Goal: Information Seeking & Learning: Learn about a topic

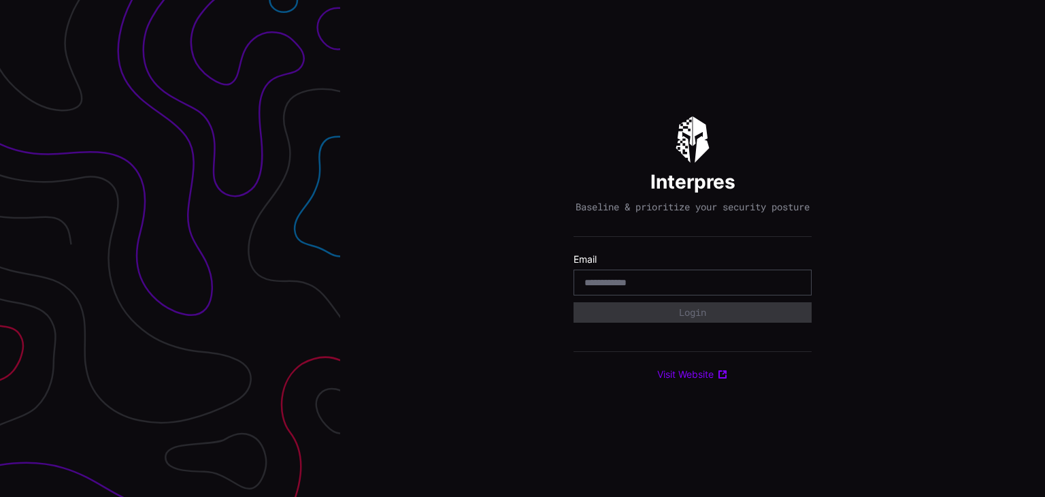
click at [653, 280] on div at bounding box center [693, 282] width 238 height 26
click at [677, 288] on input "email" at bounding box center [692, 282] width 216 height 12
type input "**********"
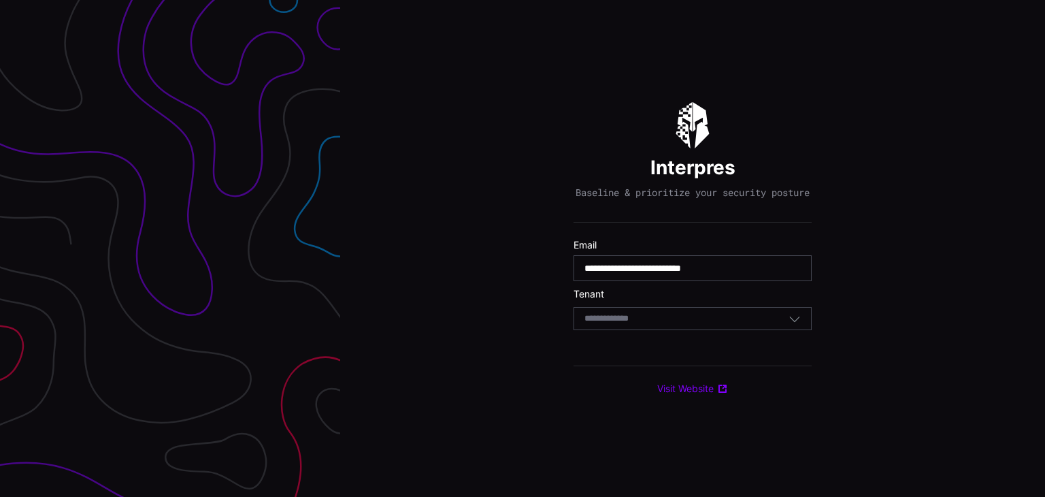
click at [672, 325] on div "Select Tenant" at bounding box center [686, 318] width 204 height 12
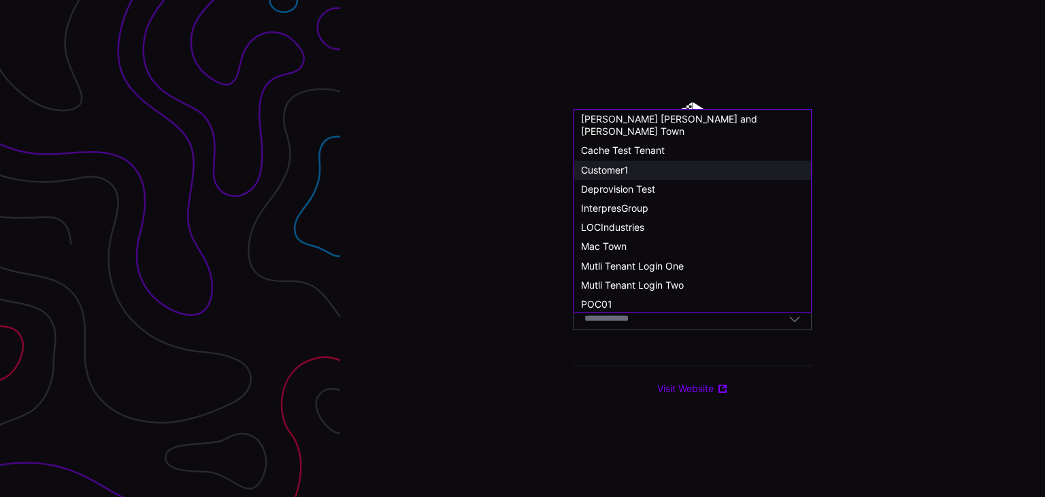
click at [625, 164] on span "Customer1" at bounding box center [605, 170] width 48 height 12
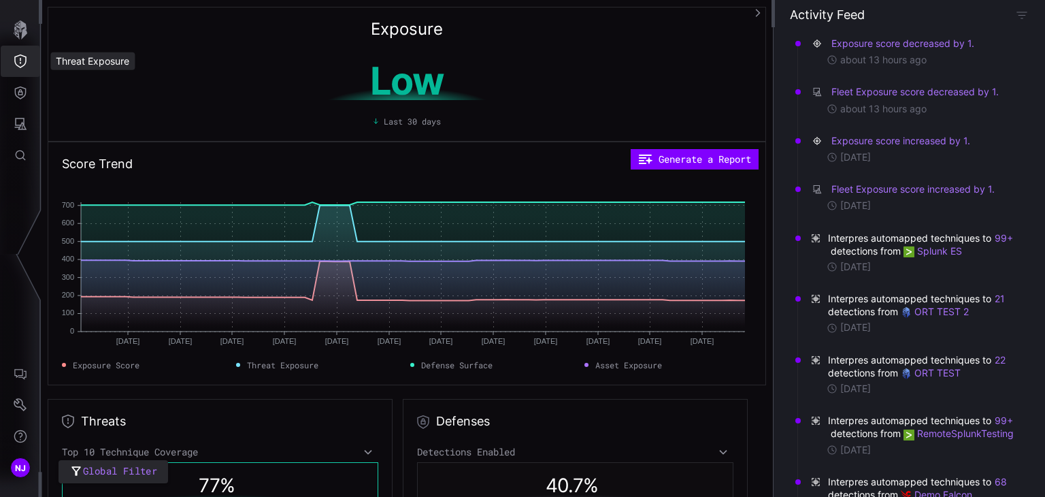
click at [19, 57] on icon "Threat Exposure" at bounding box center [21, 61] width 14 height 14
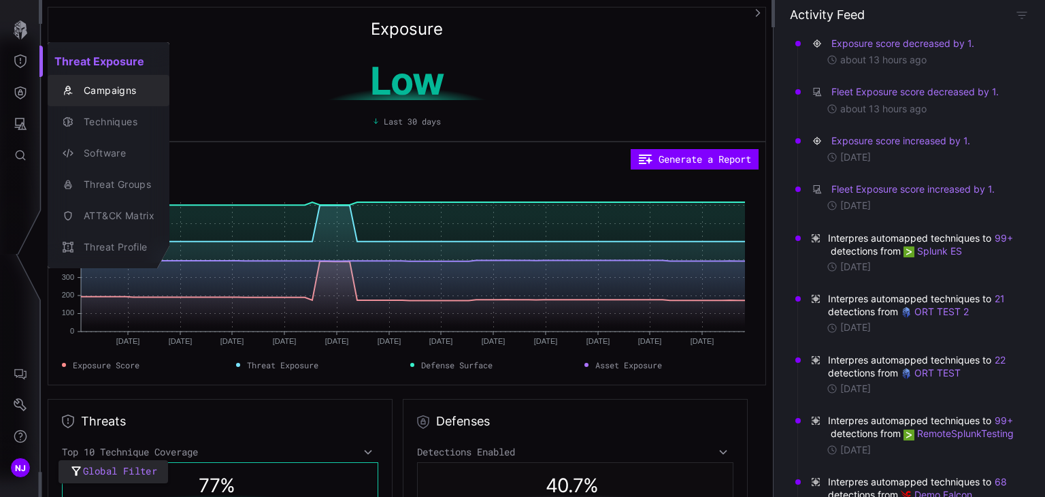
click at [115, 85] on div "Campaigns" at bounding box center [116, 90] width 78 height 17
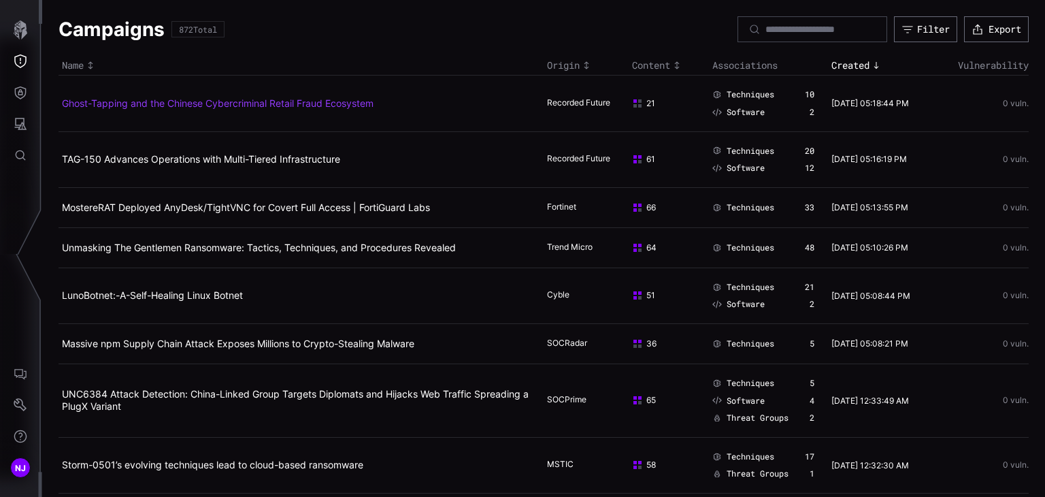
click at [256, 101] on link "Ghost-Tapping and the Chinese Cybercriminal Retail Fraud Ecosystem" at bounding box center [218, 103] width 312 height 12
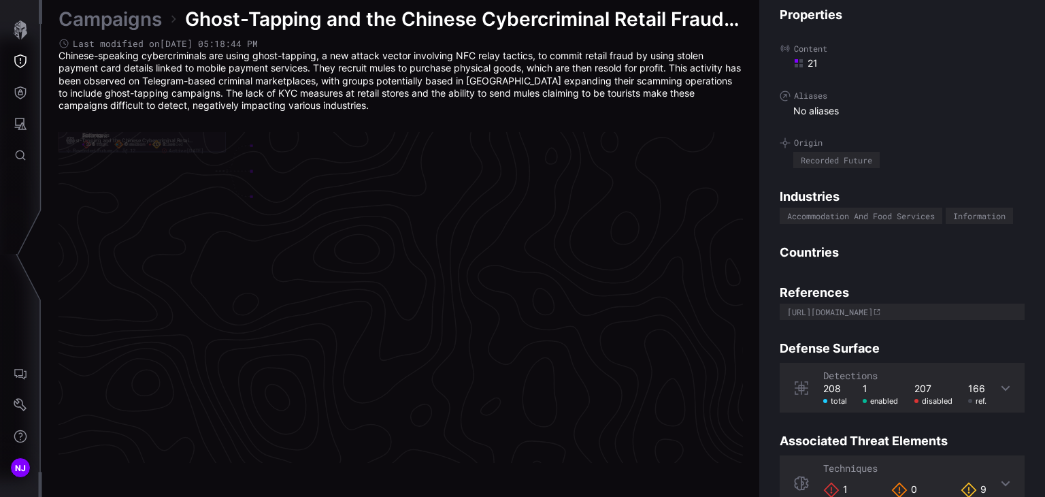
scroll to position [2901, 683]
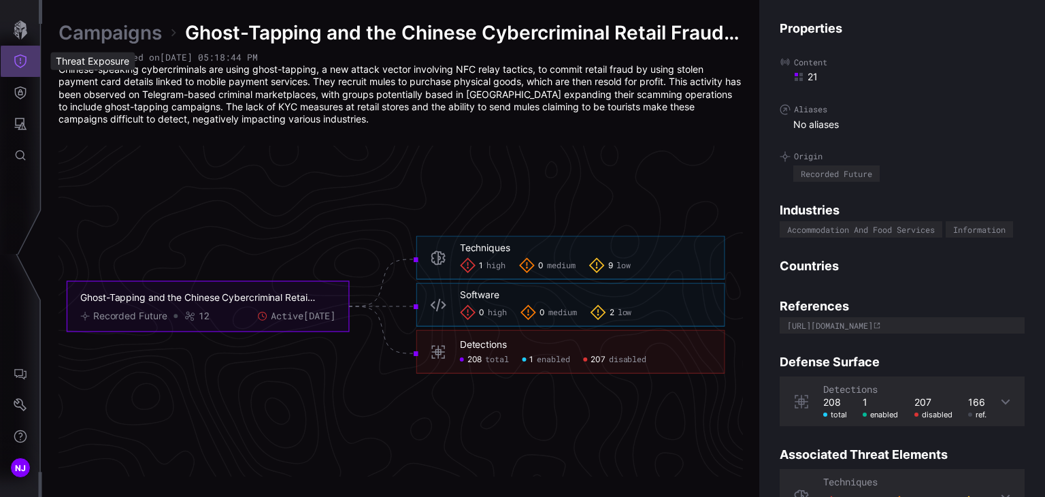
click at [20, 60] on icon "Threat Exposure" at bounding box center [20, 61] width 12 height 14
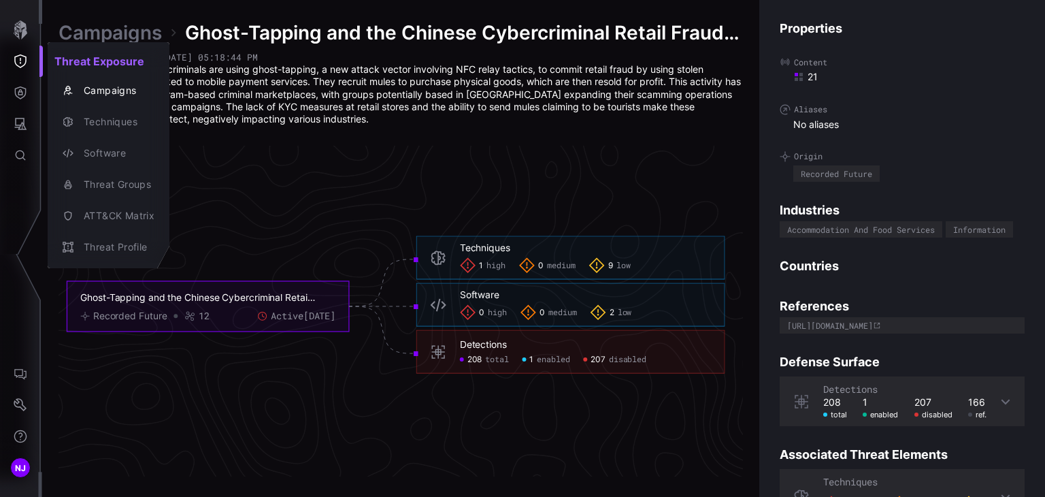
click at [20, 60] on div at bounding box center [522, 248] width 1045 height 497
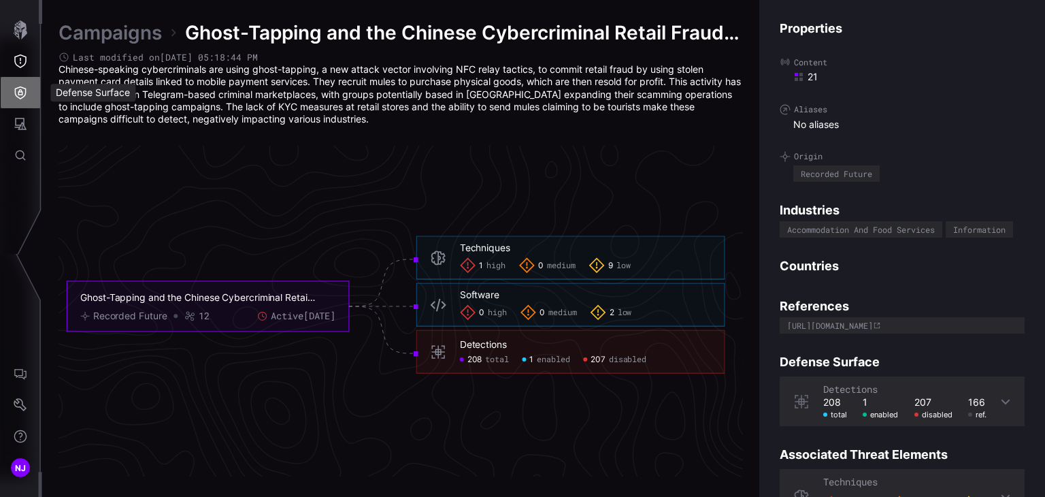
click at [20, 94] on icon "Defense Surface" at bounding box center [21, 92] width 12 height 13
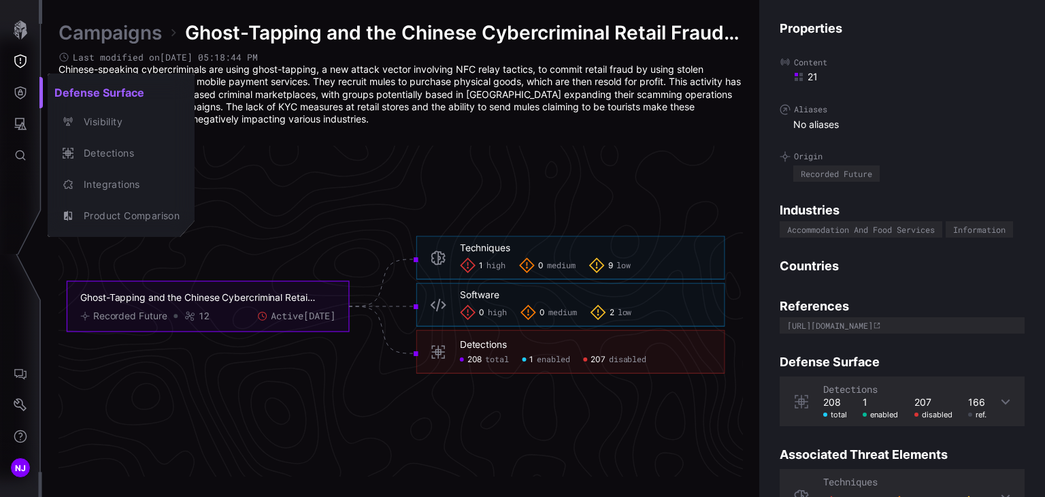
click at [20, 94] on div at bounding box center [522, 248] width 1045 height 497
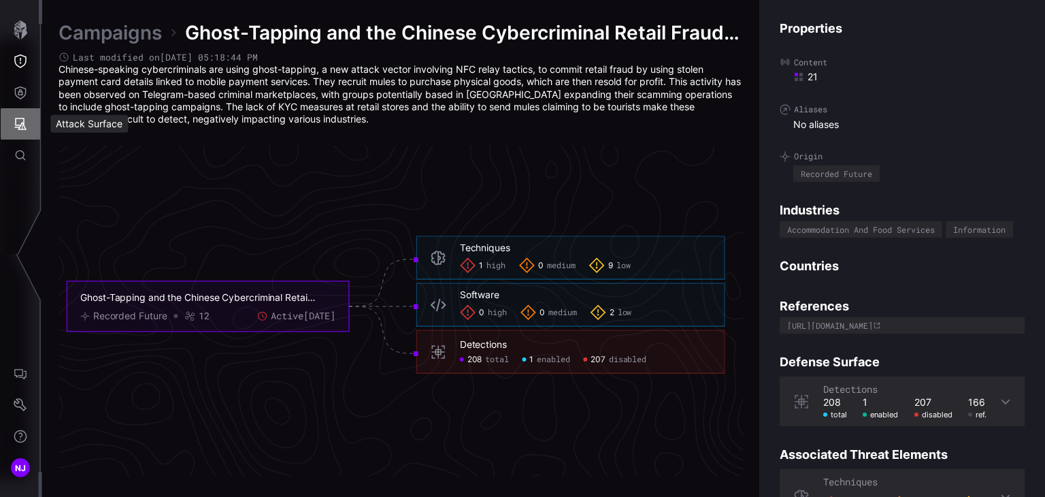
click at [21, 116] on button "Attack Surface" at bounding box center [20, 123] width 39 height 31
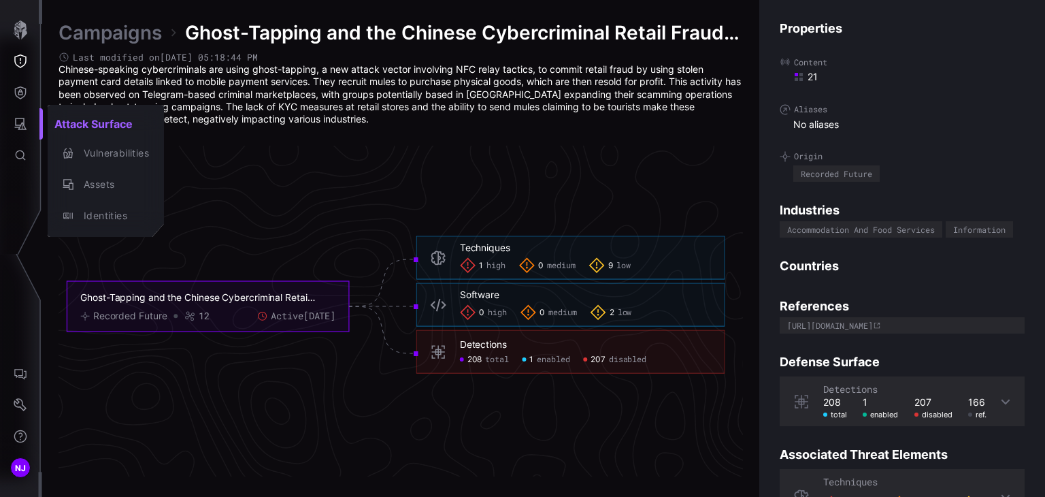
click at [21, 116] on div at bounding box center [522, 248] width 1045 height 497
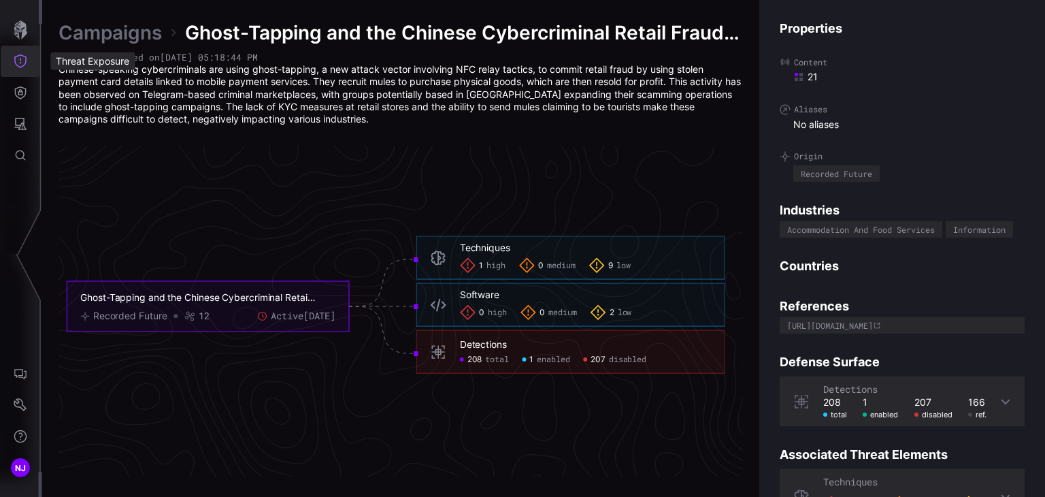
click at [21, 61] on icon "Threat Exposure" at bounding box center [21, 61] width 14 height 14
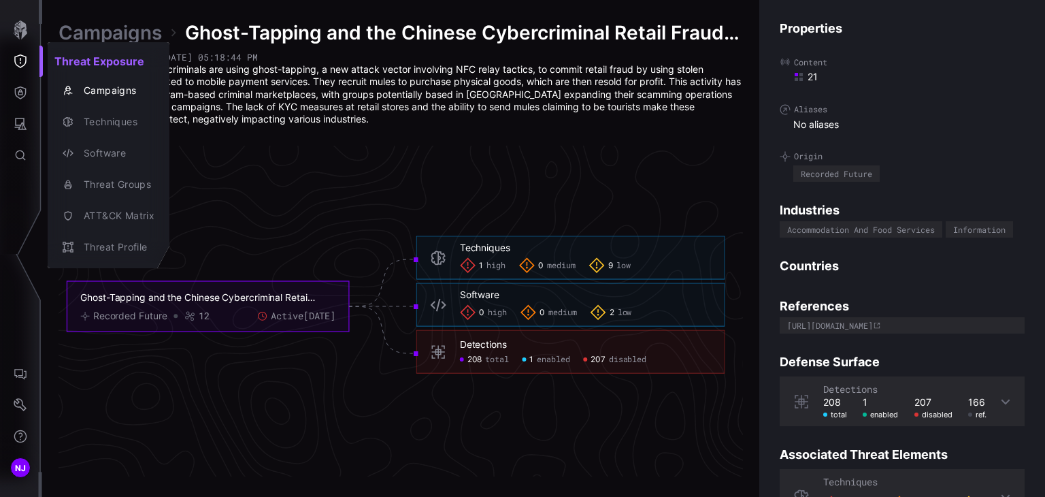
click at [18, 93] on div at bounding box center [522, 248] width 1045 height 497
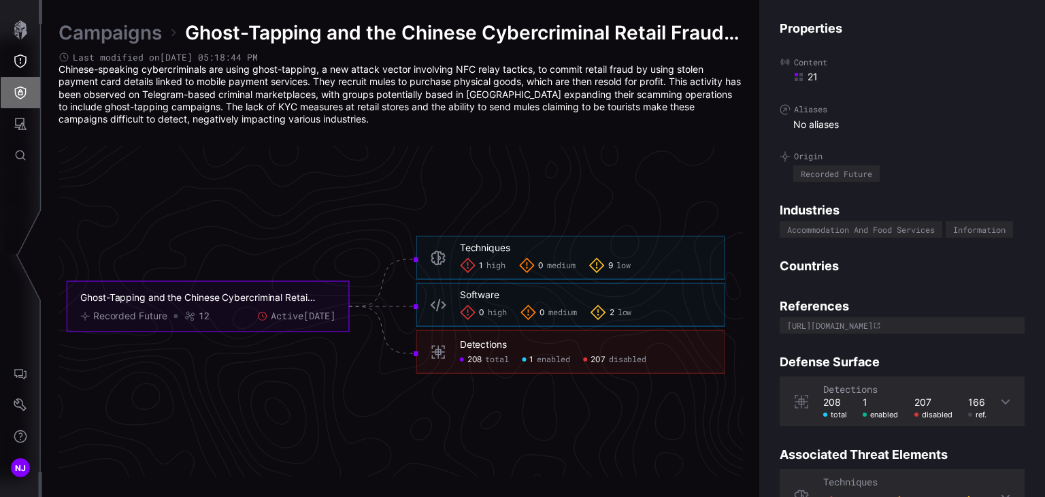
click at [18, 93] on icon "Defense Surface" at bounding box center [21, 92] width 12 height 13
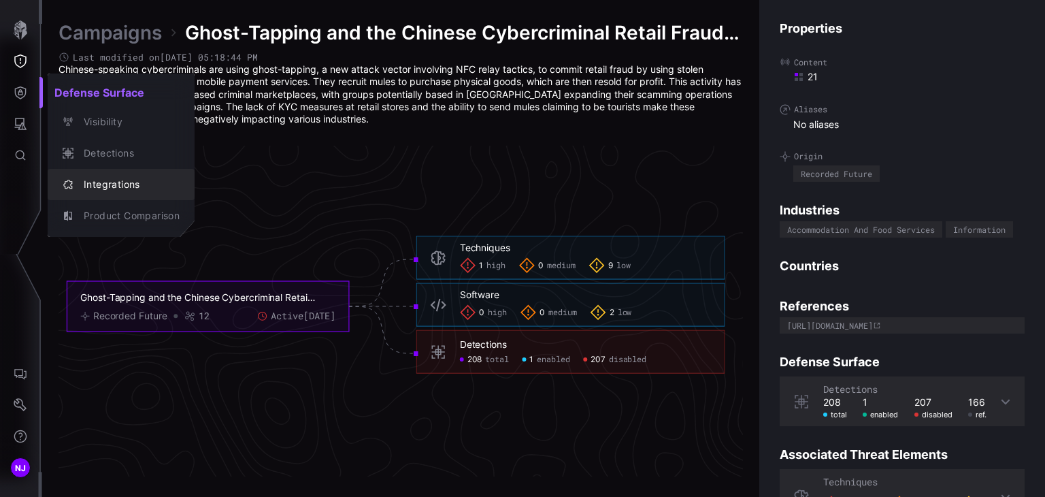
click at [90, 180] on div "Integrations" at bounding box center [128, 184] width 103 height 17
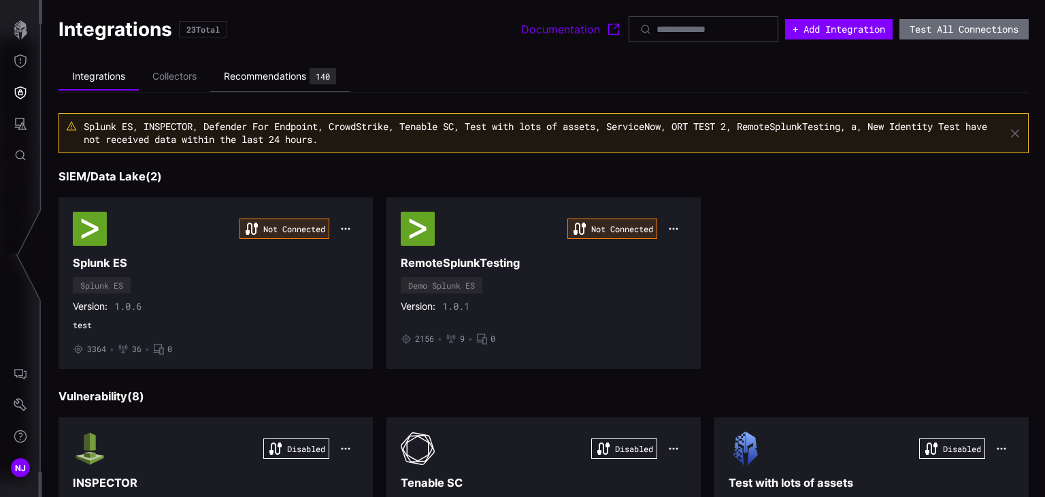
click at [276, 78] on div "Recommendations" at bounding box center [265, 76] width 82 height 12
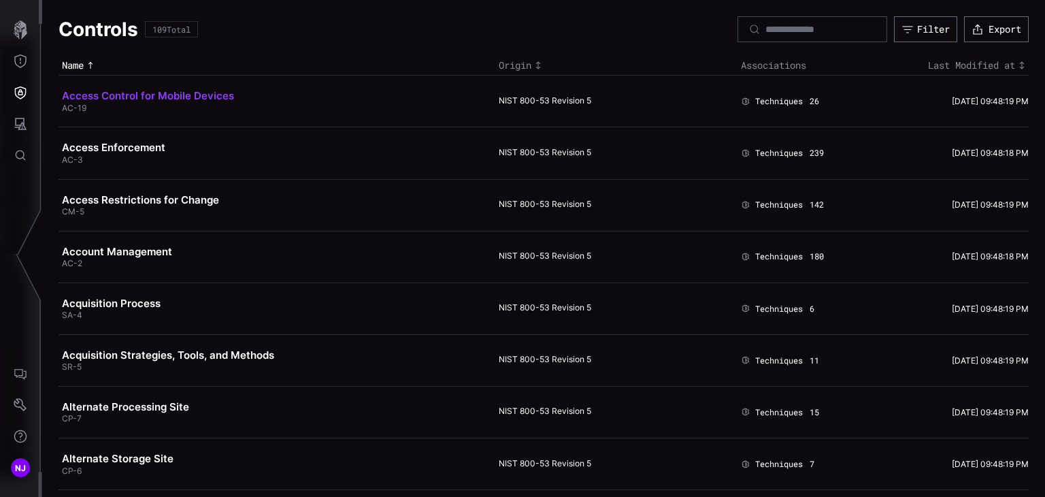
click at [139, 96] on link "Access Control for Mobile Devices" at bounding box center [148, 95] width 172 height 13
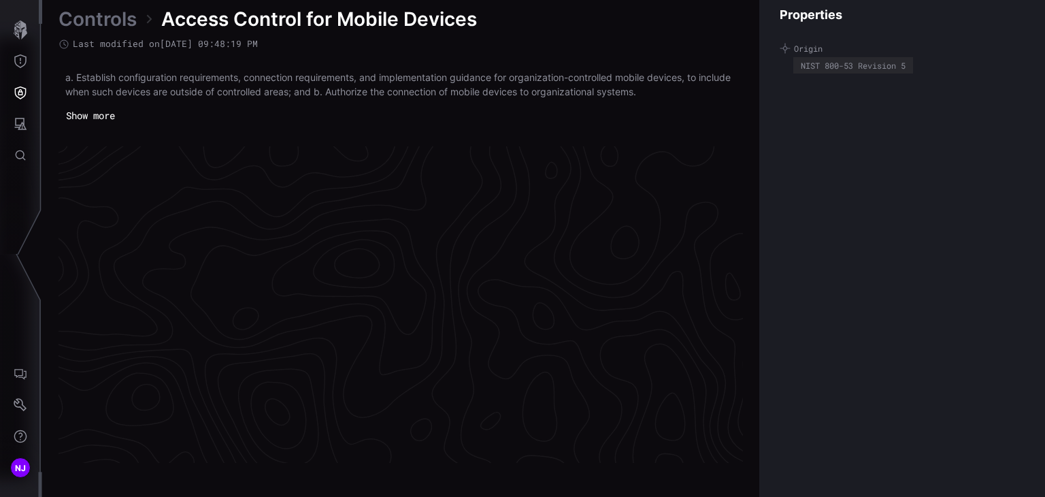
scroll to position [2909, 683]
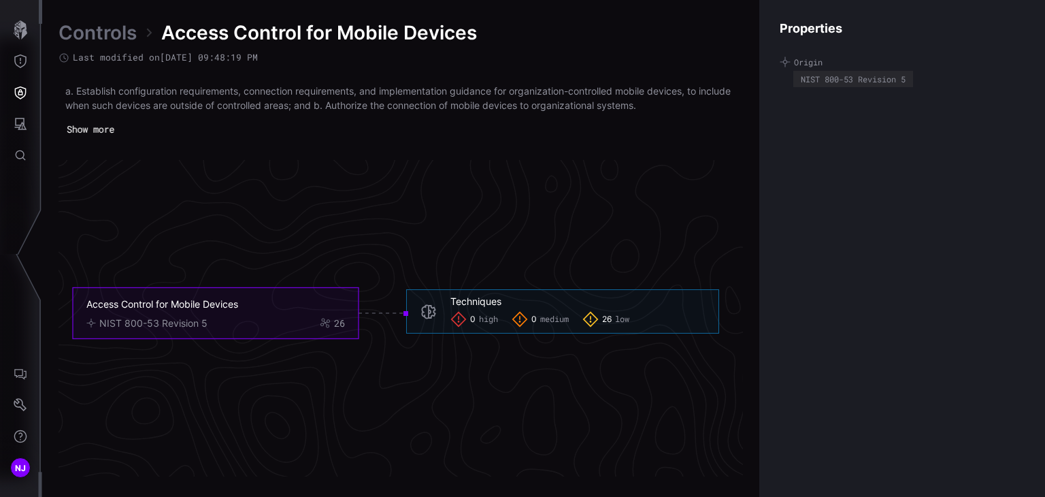
click at [101, 133] on button "Show more" at bounding box center [90, 130] width 63 height 20
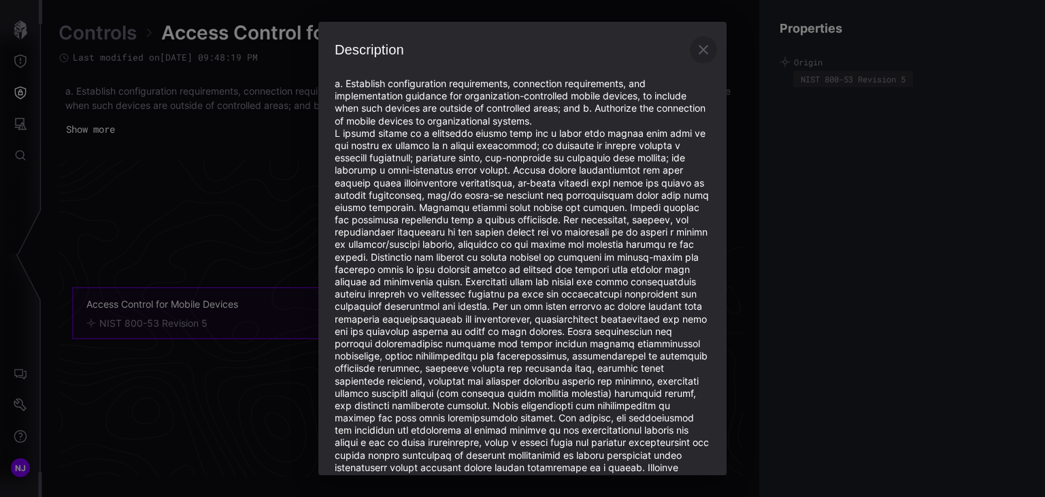
click at [699, 48] on icon "button" at bounding box center [704, 50] width 10 height 10
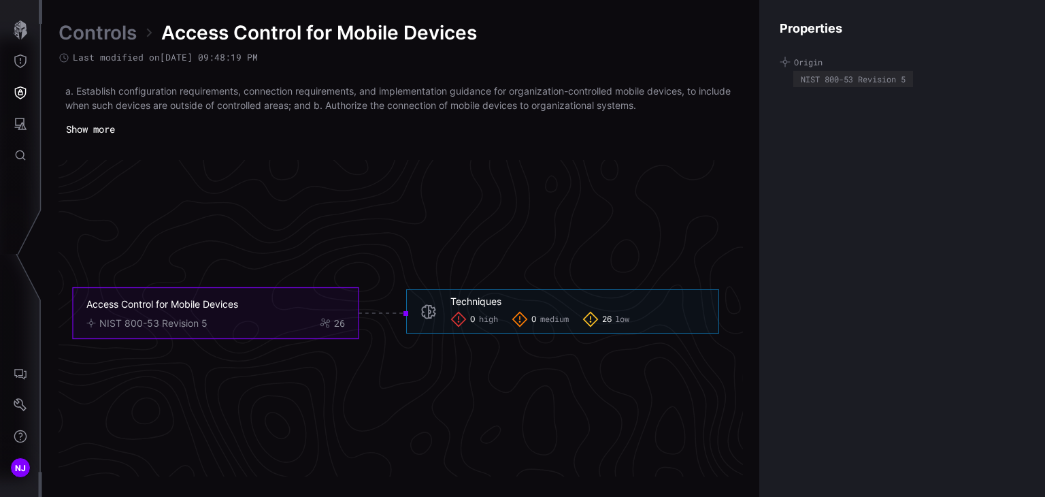
click at [84, 126] on button "Show more" at bounding box center [91, 129] width 64 height 20
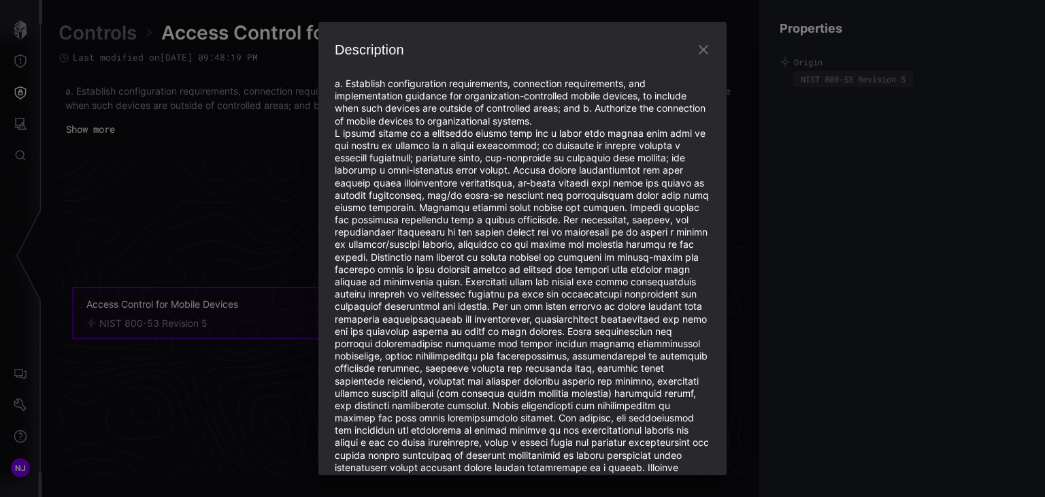
click at [699, 48] on icon "button" at bounding box center [704, 50] width 10 height 10
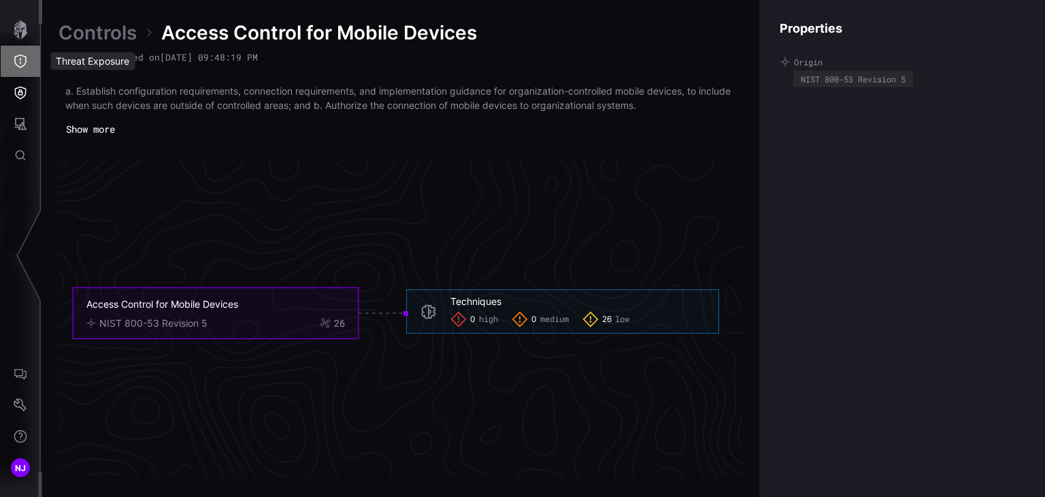
click at [27, 69] on button "Threat Exposure" at bounding box center [20, 61] width 39 height 31
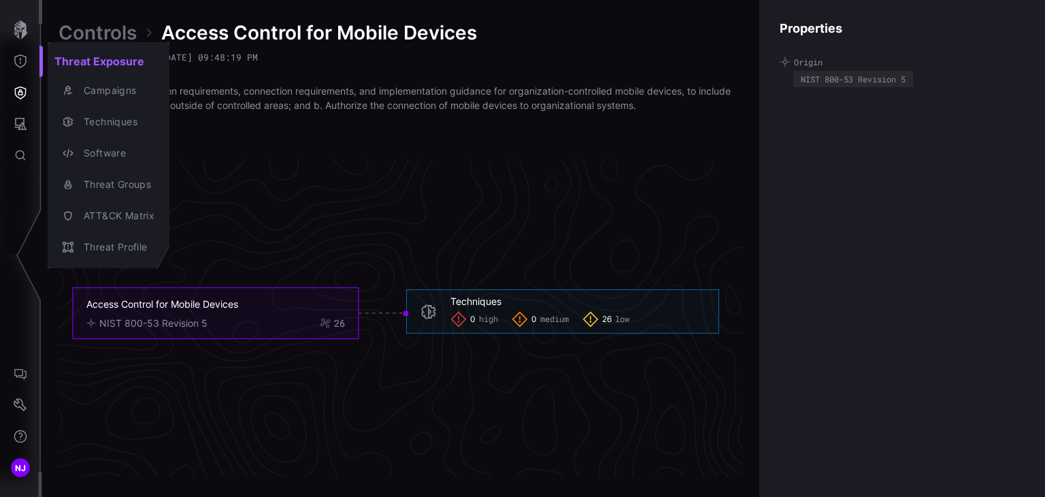
click at [22, 97] on div at bounding box center [522, 248] width 1045 height 497
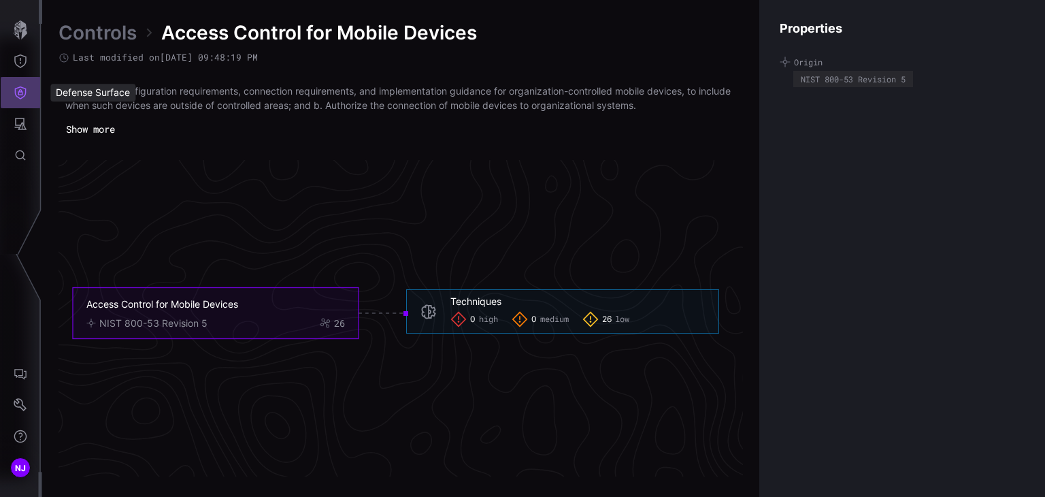
click at [22, 97] on icon "Defense Surface" at bounding box center [21, 92] width 12 height 13
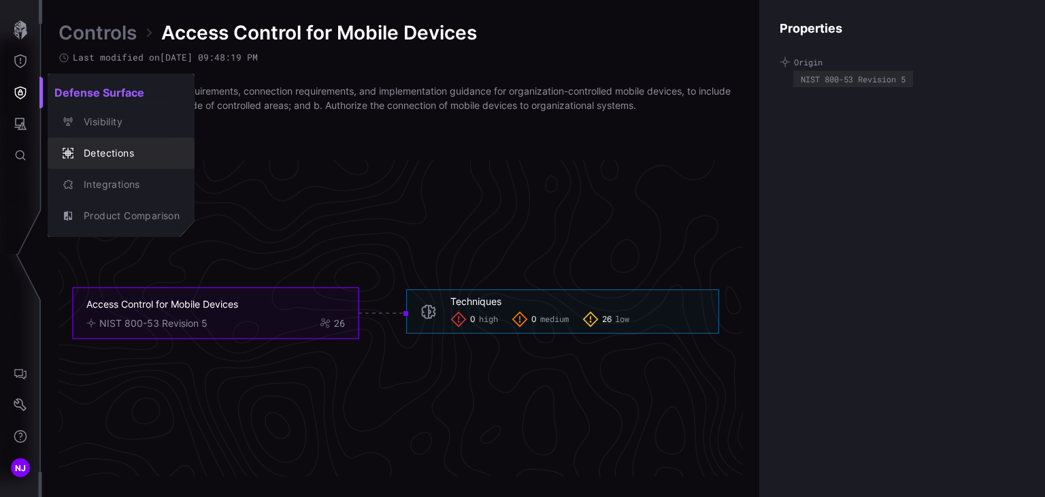
click at [99, 153] on div "Detections" at bounding box center [128, 153] width 103 height 17
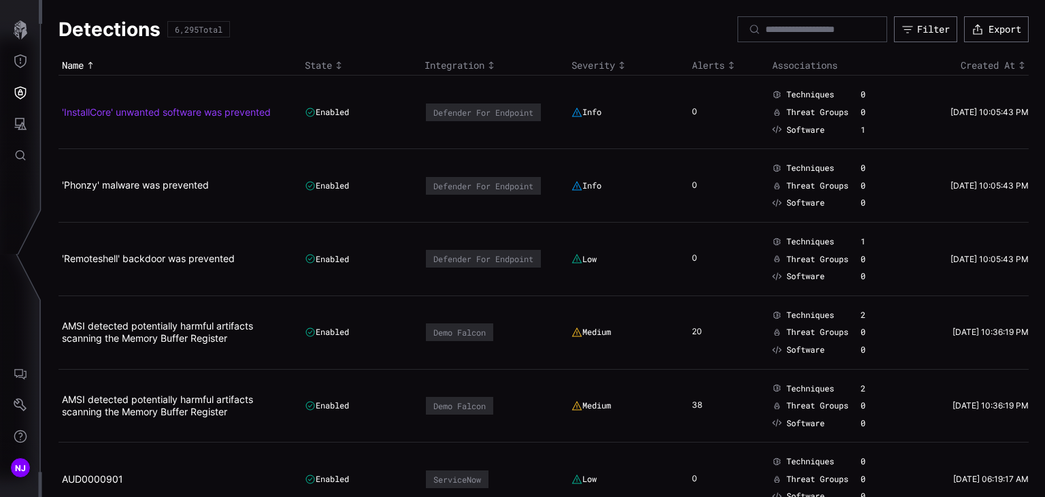
click at [184, 107] on link "'InstallCore' unwanted software was prevented" at bounding box center [166, 112] width 209 height 12
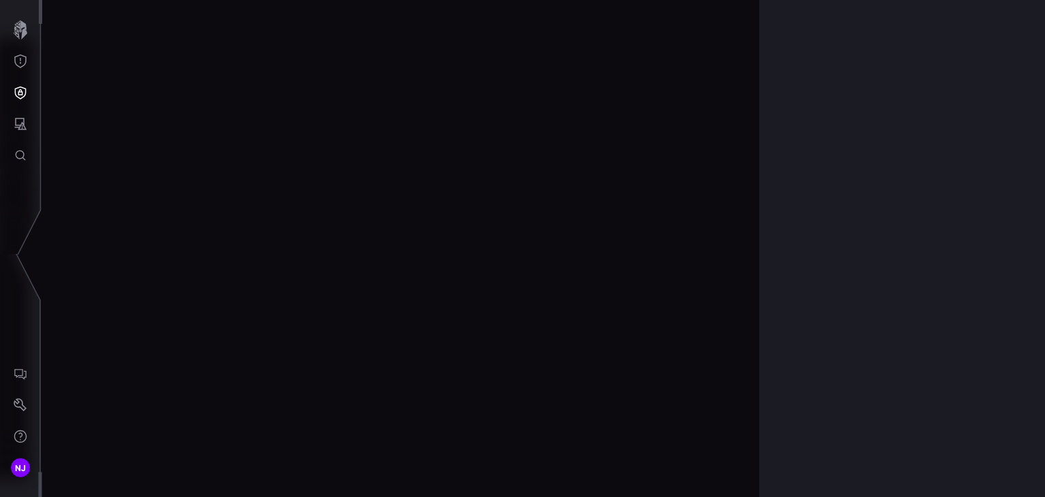
scroll to position [2920, 683]
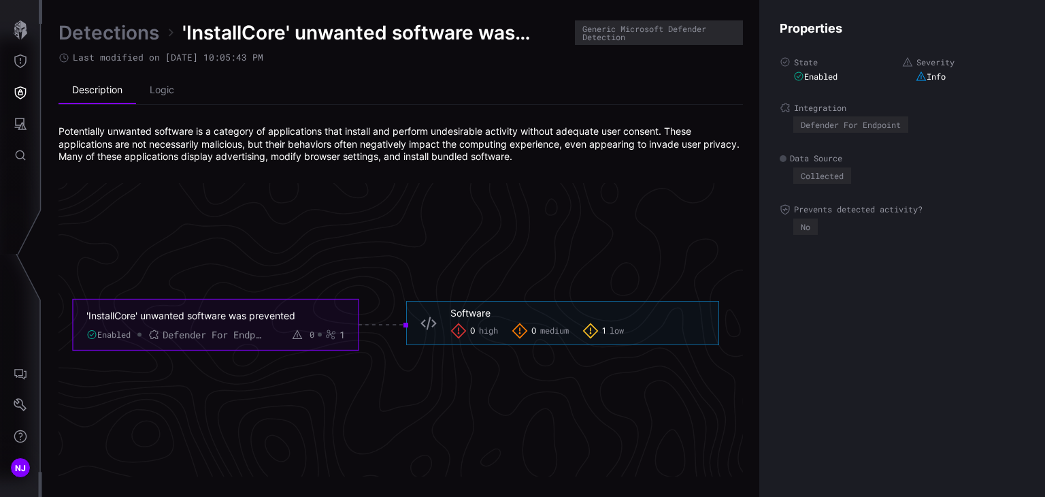
click at [392, 208] on icon "'InstallCore' unwanted software was prevented Enabled Defender For Endpoint 0 1…" at bounding box center [395, 324] width 2041 height 6123
click at [21, 63] on icon "Threat Exposure" at bounding box center [21, 61] width 14 height 14
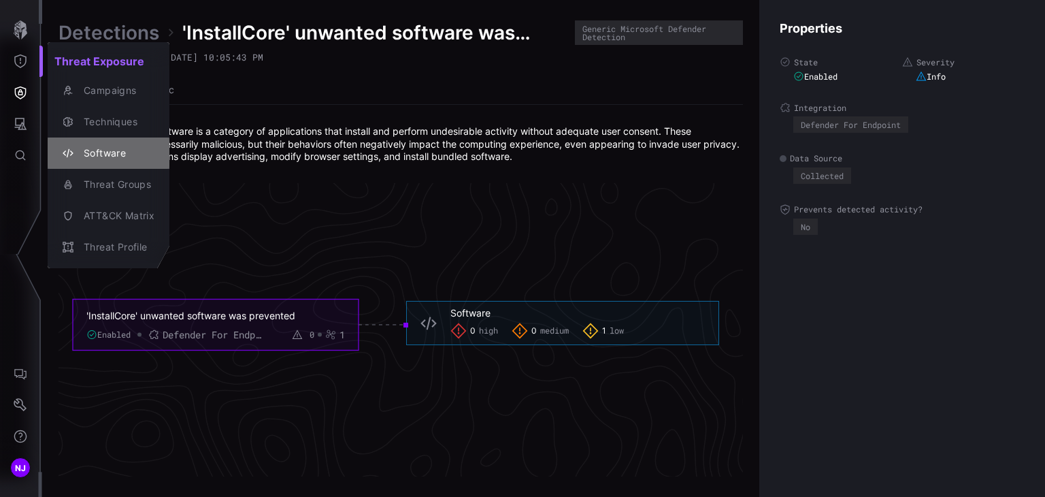
click at [112, 156] on div "Software" at bounding box center [116, 153] width 78 height 17
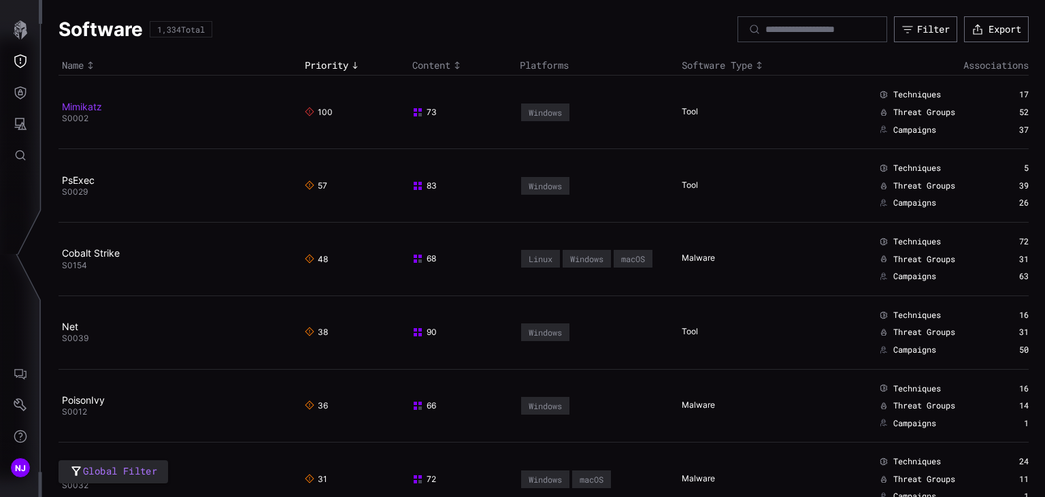
click at [95, 101] on link "Mimikatz" at bounding box center [82, 107] width 40 height 12
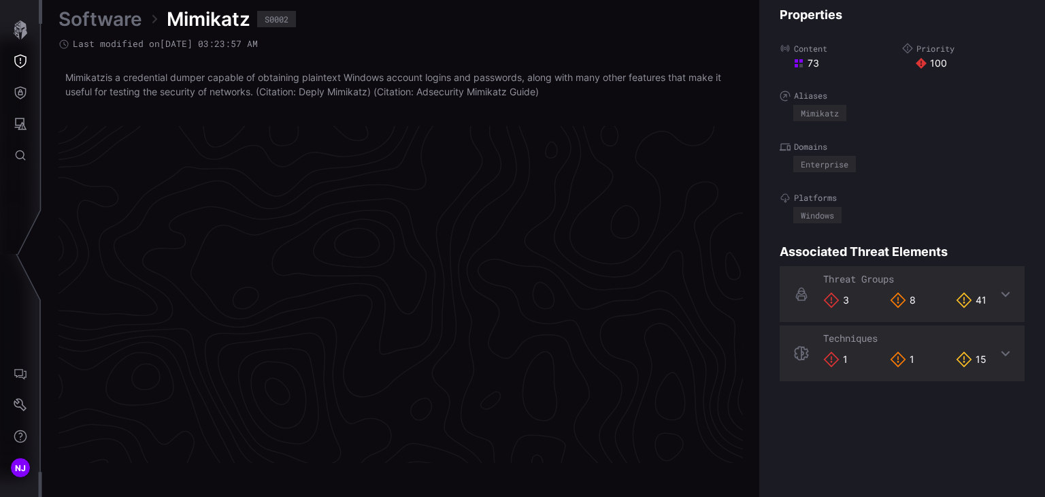
scroll to position [2898, 683]
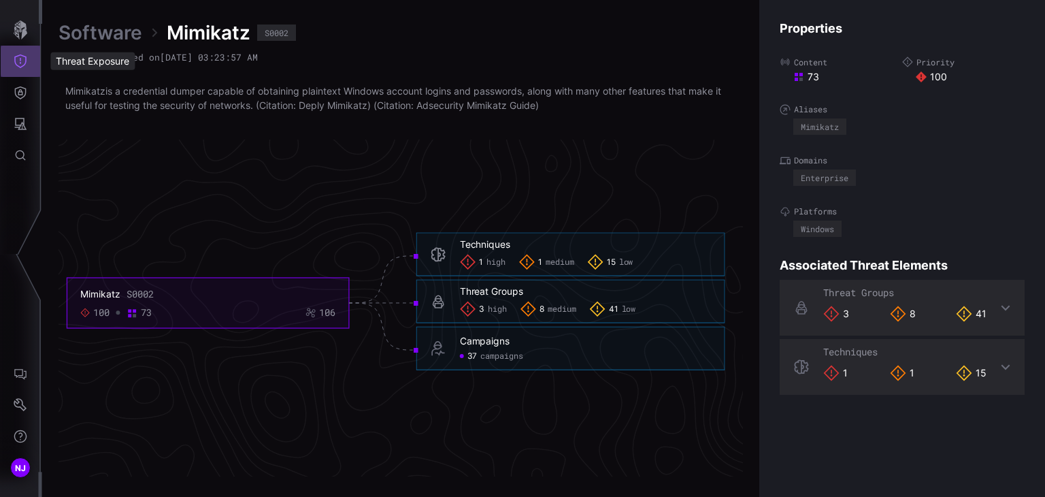
click at [18, 62] on icon "Threat Exposure" at bounding box center [21, 61] width 14 height 14
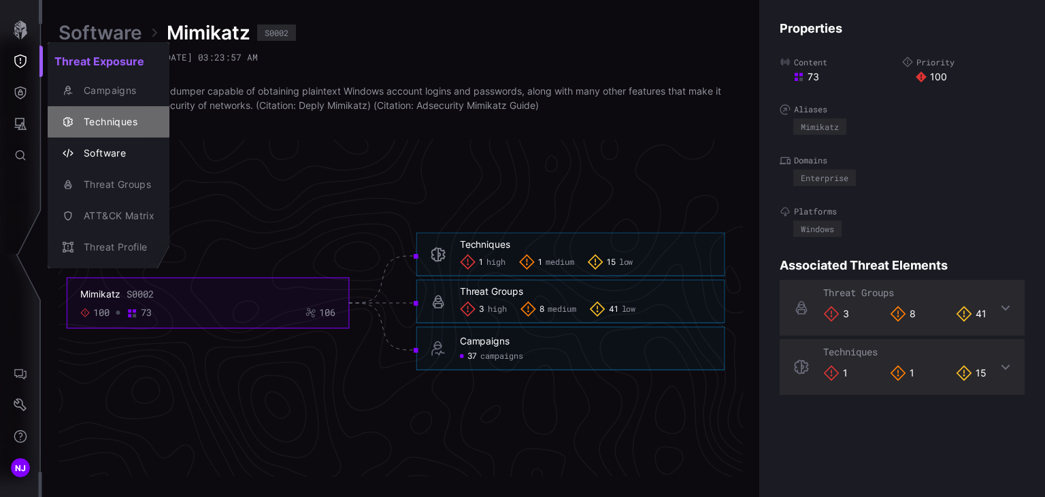
click at [128, 121] on div "Techniques" at bounding box center [116, 122] width 78 height 17
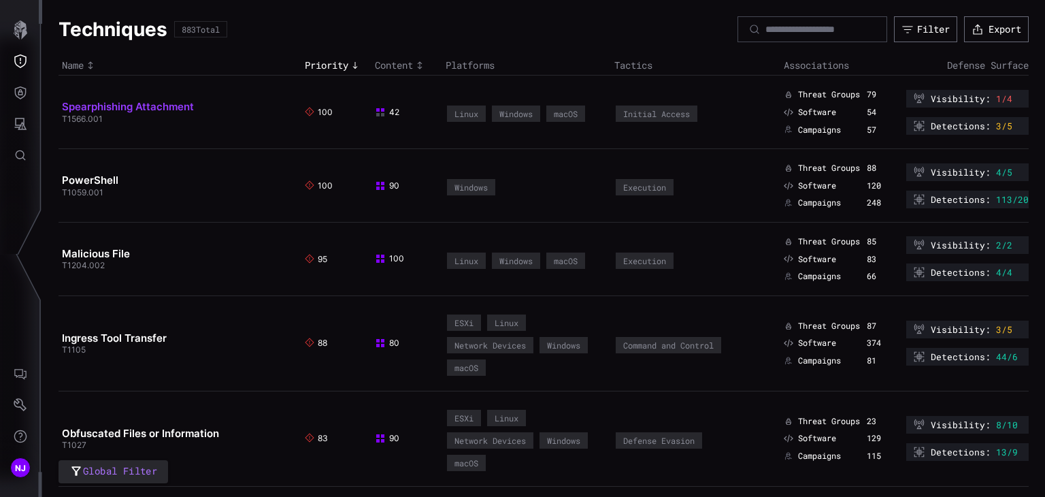
click at [129, 107] on link "Spearphishing Attachment" at bounding box center [128, 106] width 132 height 13
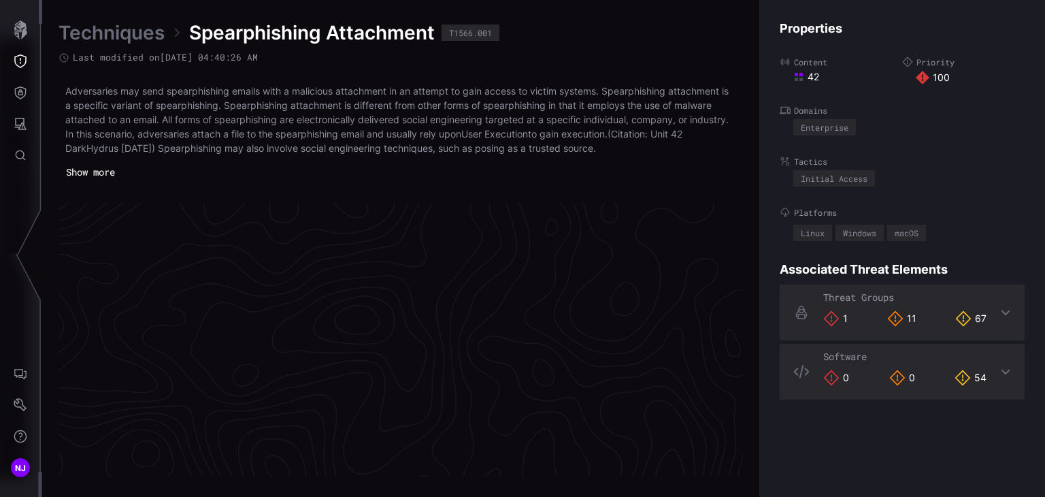
scroll to position [2930, 683]
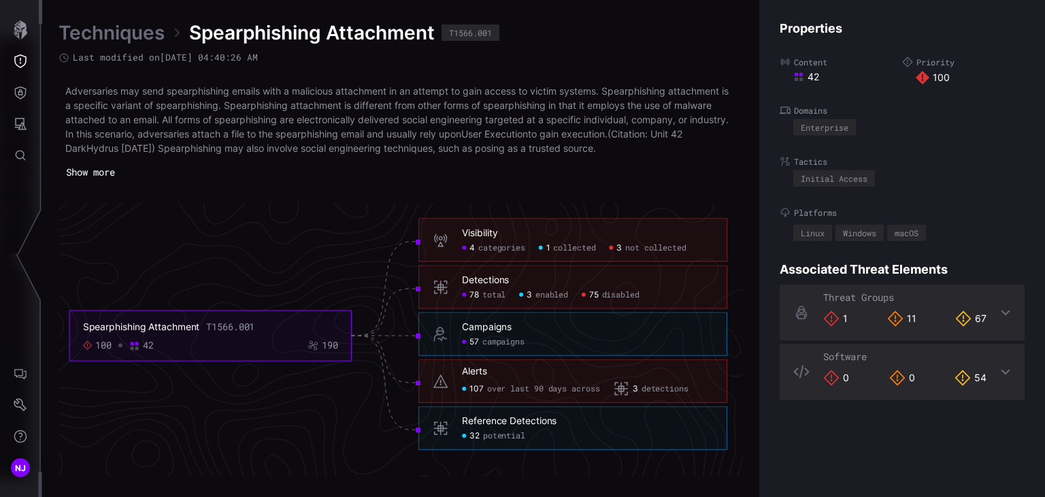
click at [94, 172] on button "Show more" at bounding box center [91, 172] width 64 height 20
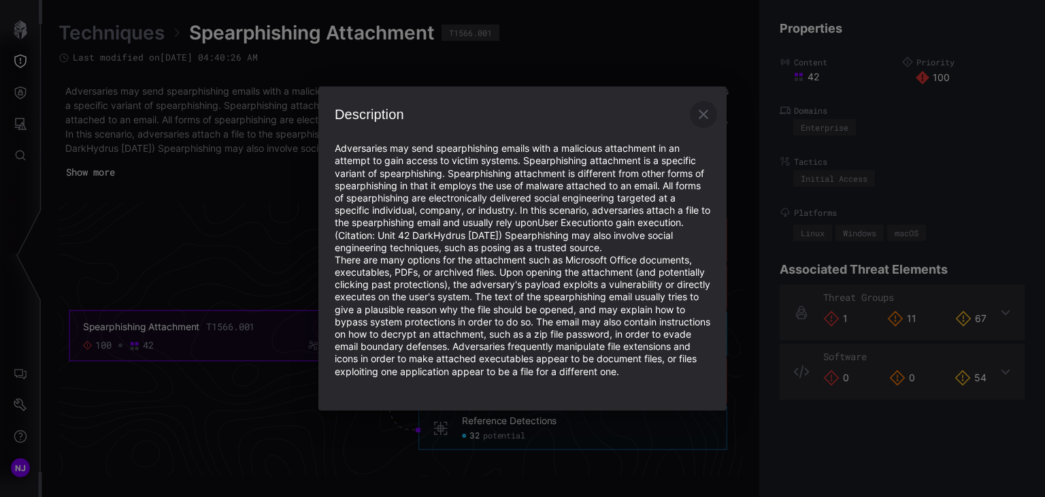
click at [704, 106] on icon "button" at bounding box center [703, 114] width 16 height 16
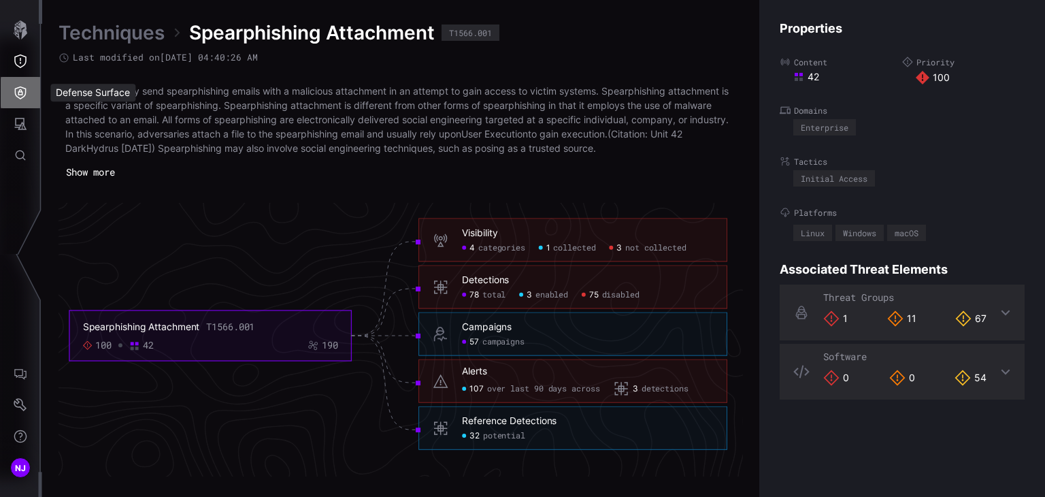
click at [25, 93] on icon "Defense Surface" at bounding box center [21, 92] width 12 height 13
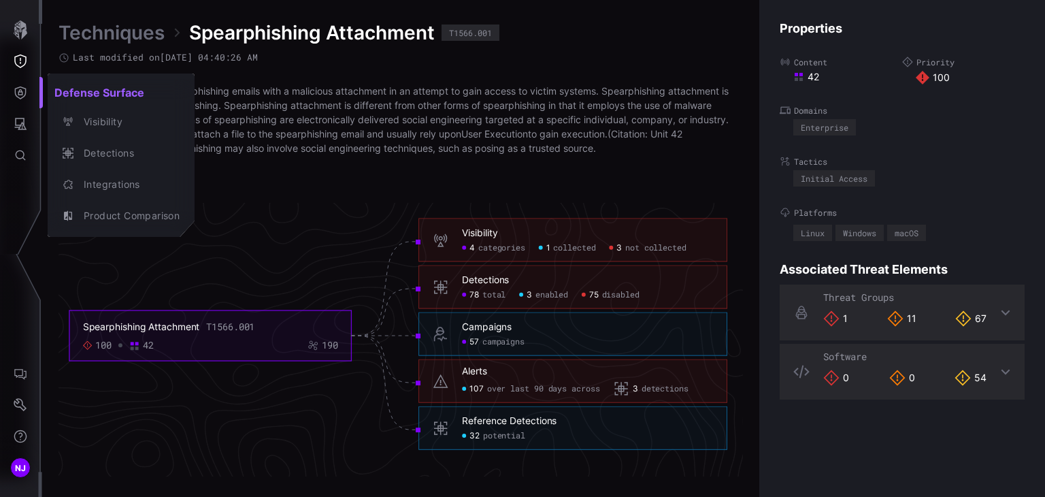
click at [19, 121] on div at bounding box center [522, 248] width 1045 height 497
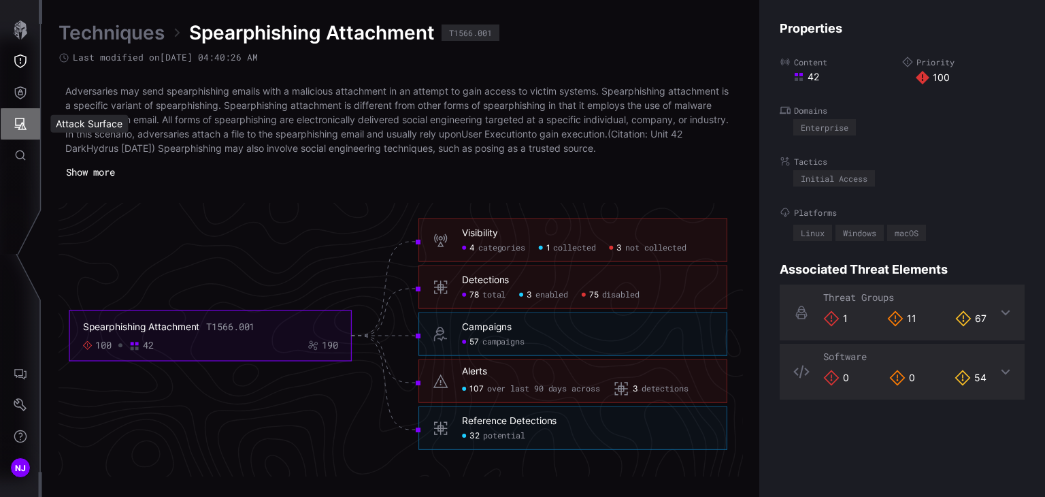
click at [19, 121] on icon "Attack Surface" at bounding box center [21, 124] width 14 height 14
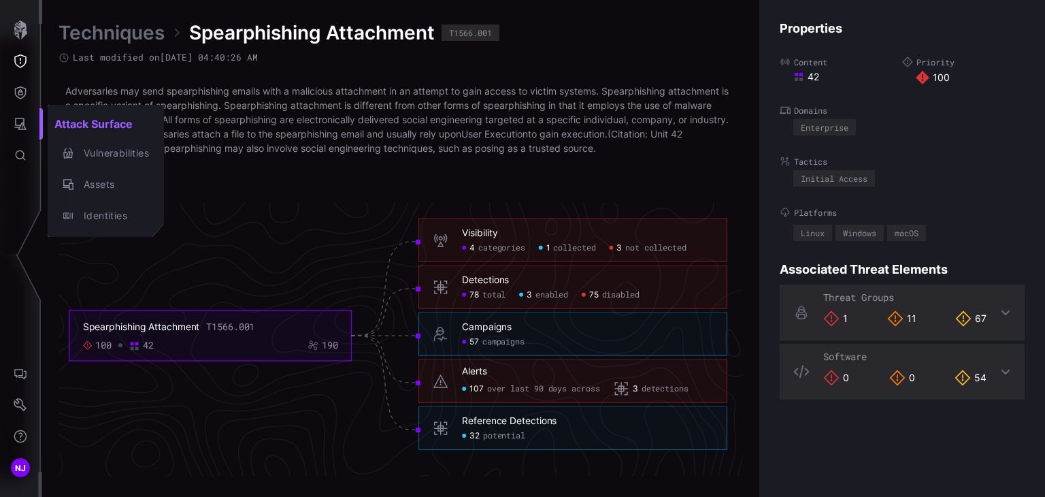
click at [19, 53] on div at bounding box center [522, 248] width 1045 height 497
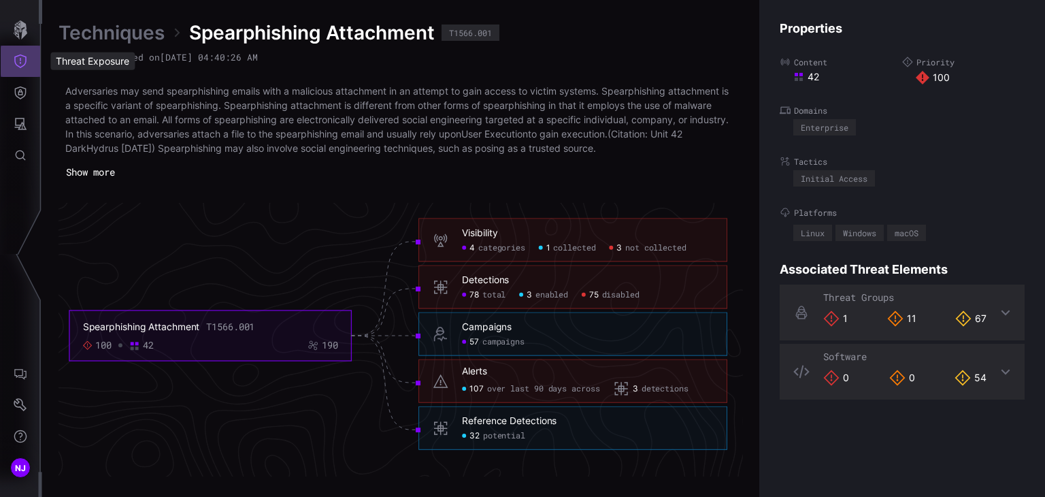
click at [19, 54] on icon "Threat Exposure" at bounding box center [21, 61] width 14 height 14
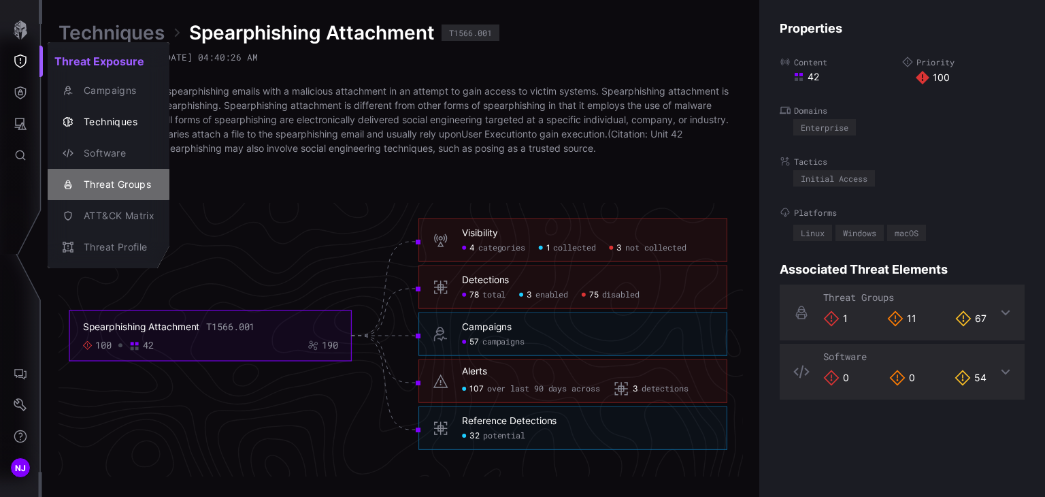
click at [129, 176] on div "Threat Groups" at bounding box center [116, 184] width 78 height 17
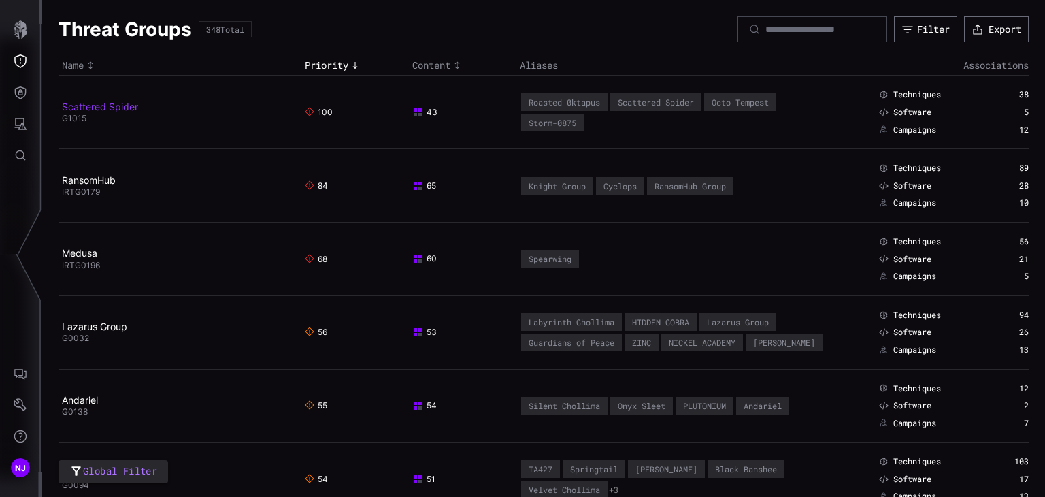
click at [95, 107] on link "Scattered Spider" at bounding box center [100, 107] width 76 height 12
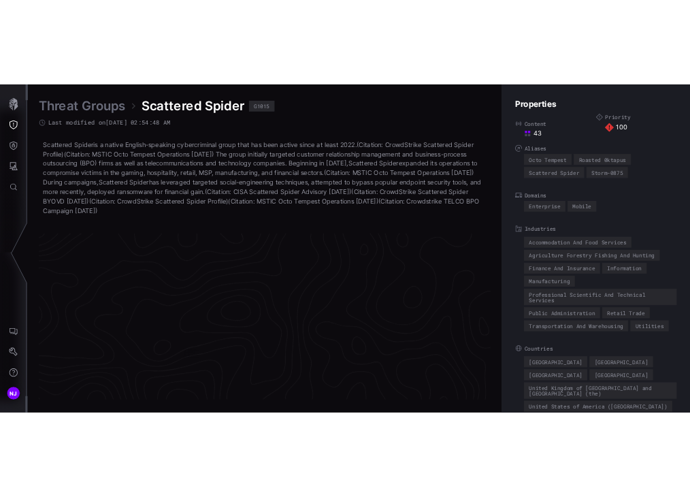
scroll to position [2941, 683]
